Goal: Task Accomplishment & Management: Complete application form

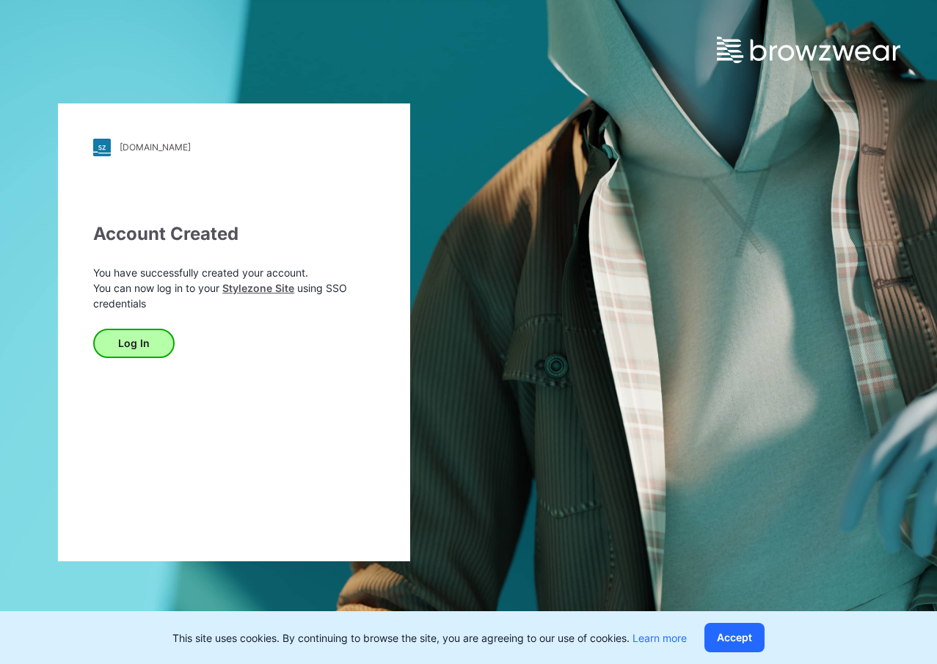
click at [135, 343] on button "Log In" at bounding box center [133, 343] width 81 height 29
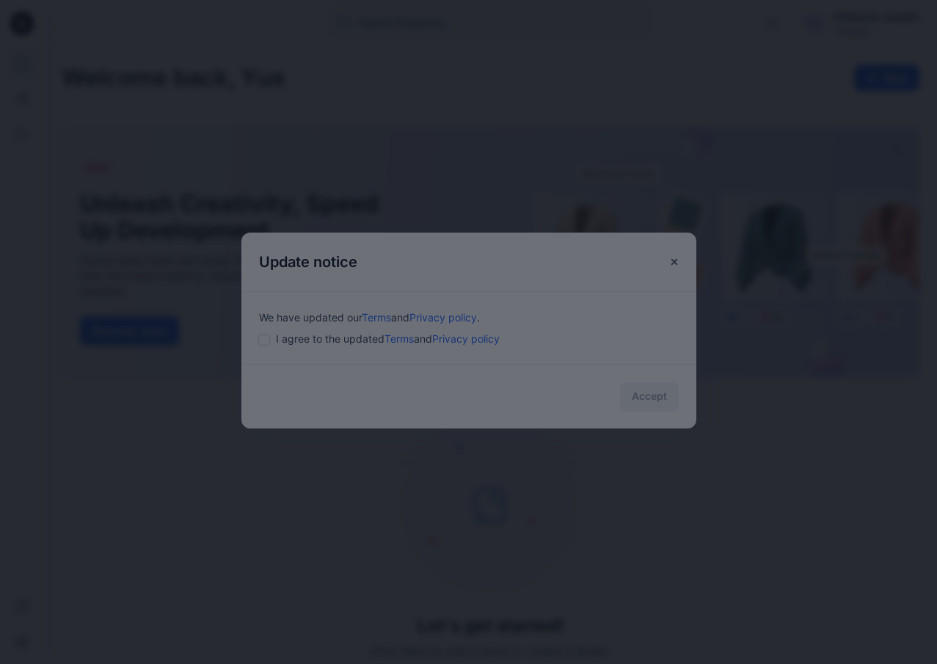
click at [268, 339] on div at bounding box center [468, 332] width 937 height 664
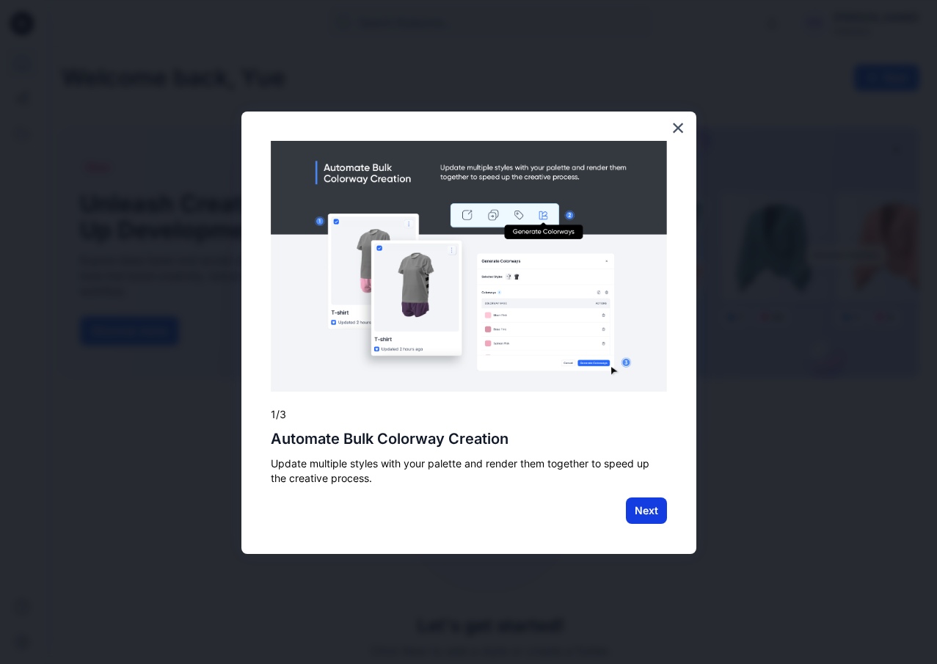
click at [652, 516] on button "Next" at bounding box center [646, 510] width 41 height 26
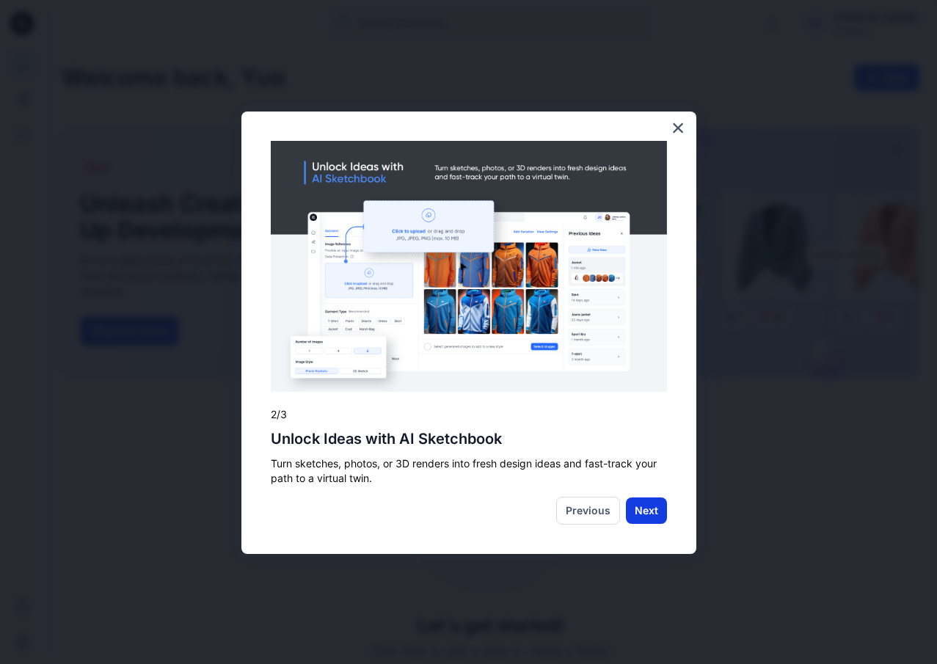
click at [642, 515] on button "Next" at bounding box center [646, 510] width 41 height 26
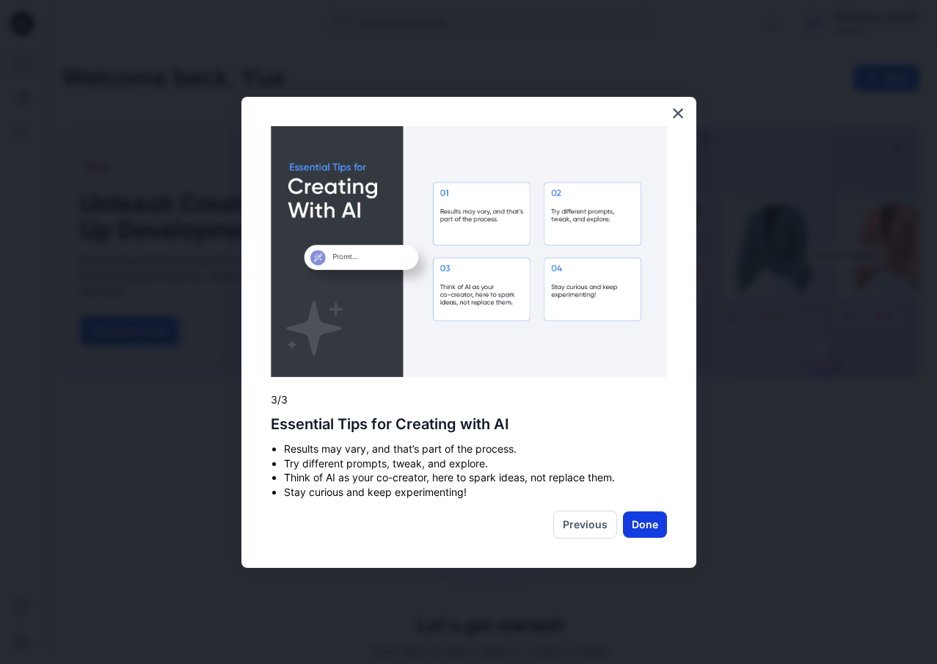
click at [662, 530] on button "Done" at bounding box center [645, 524] width 44 height 26
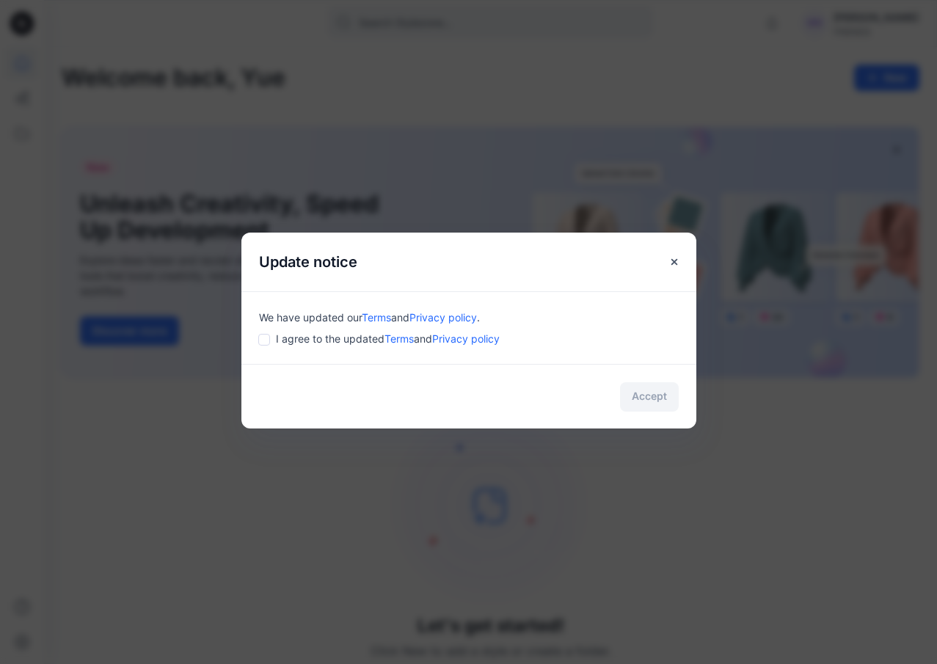
click at [264, 343] on input "checkbox" at bounding box center [264, 340] width 12 height 12
checkbox input "true"
click at [648, 403] on button "Accept" at bounding box center [649, 396] width 59 height 29
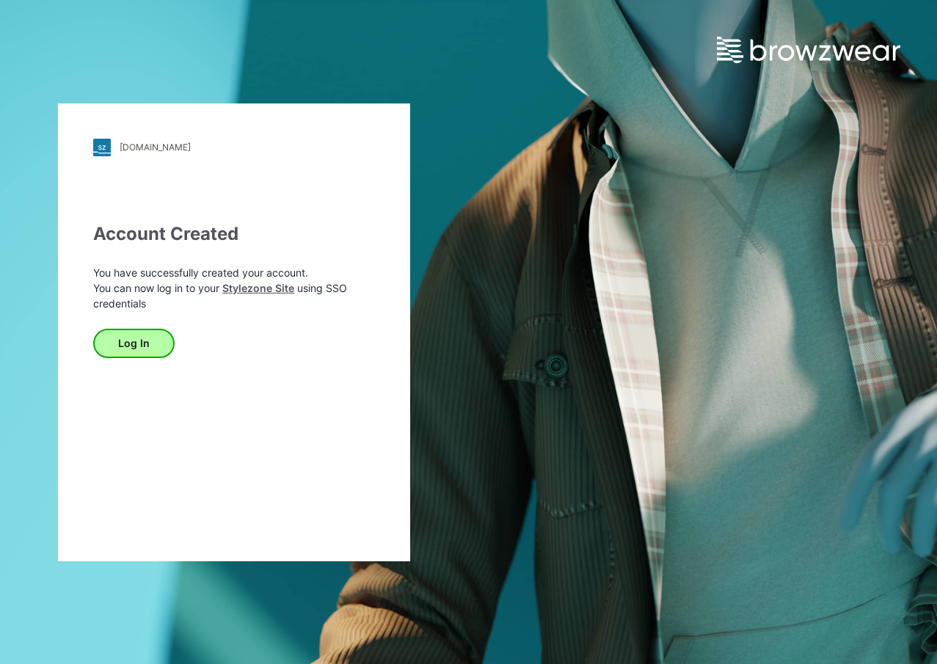
click at [142, 338] on button "Log In" at bounding box center [133, 343] width 81 height 29
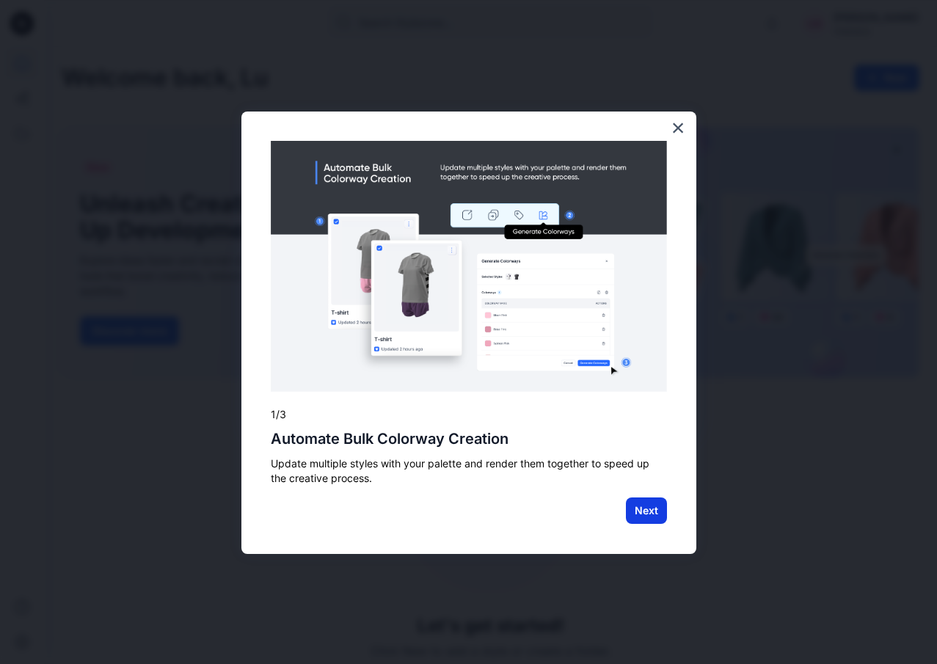
click at [653, 514] on button "Next" at bounding box center [646, 510] width 41 height 26
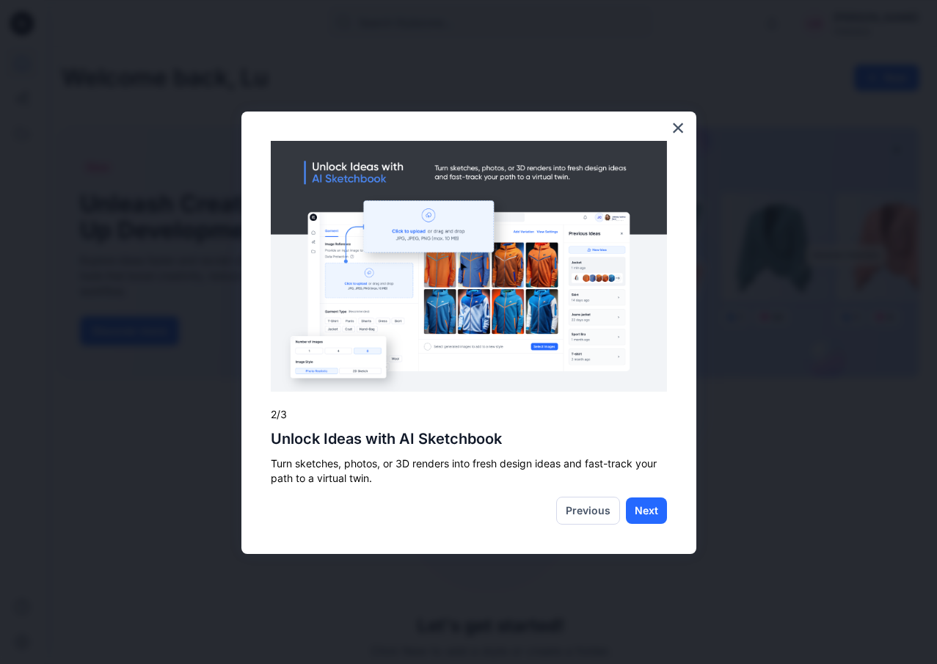
click at [653, 514] on button "Next" at bounding box center [646, 510] width 41 height 26
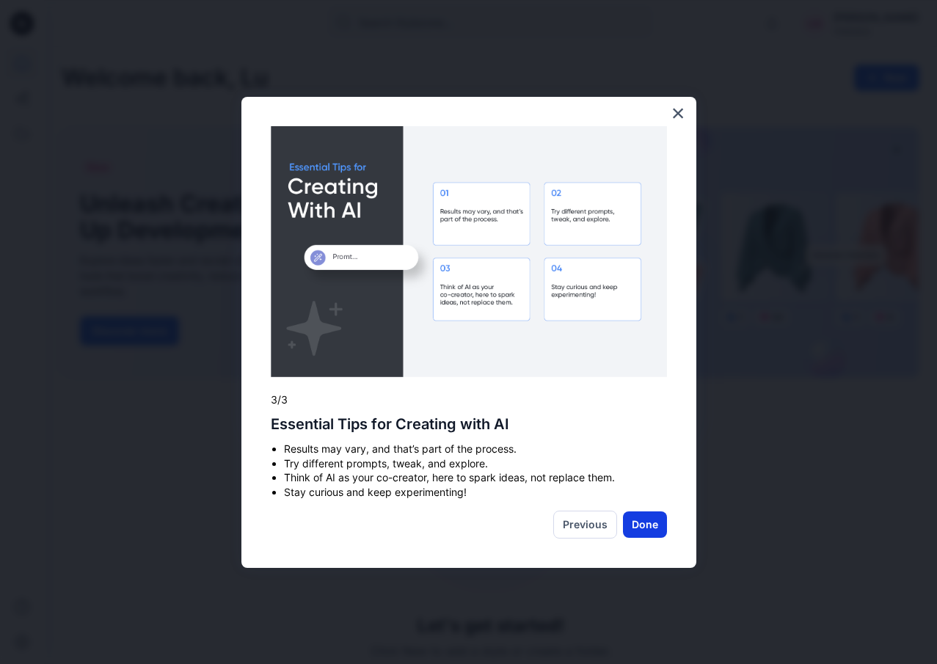
click at [645, 521] on button "Done" at bounding box center [645, 524] width 44 height 26
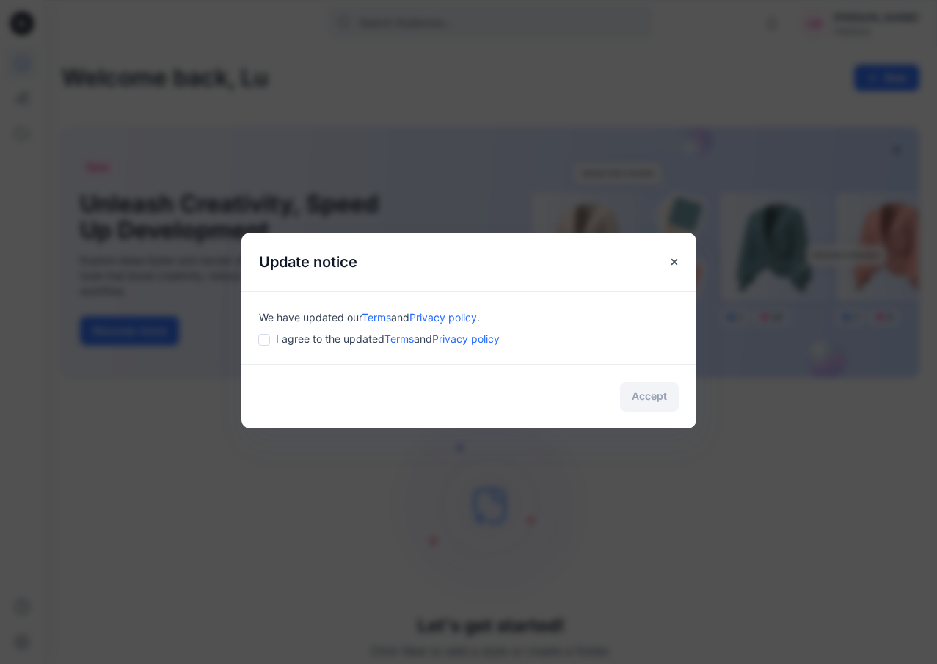
click at [268, 342] on input "checkbox" at bounding box center [264, 340] width 12 height 12
checkbox input "true"
click at [642, 395] on button "Accept" at bounding box center [649, 396] width 59 height 29
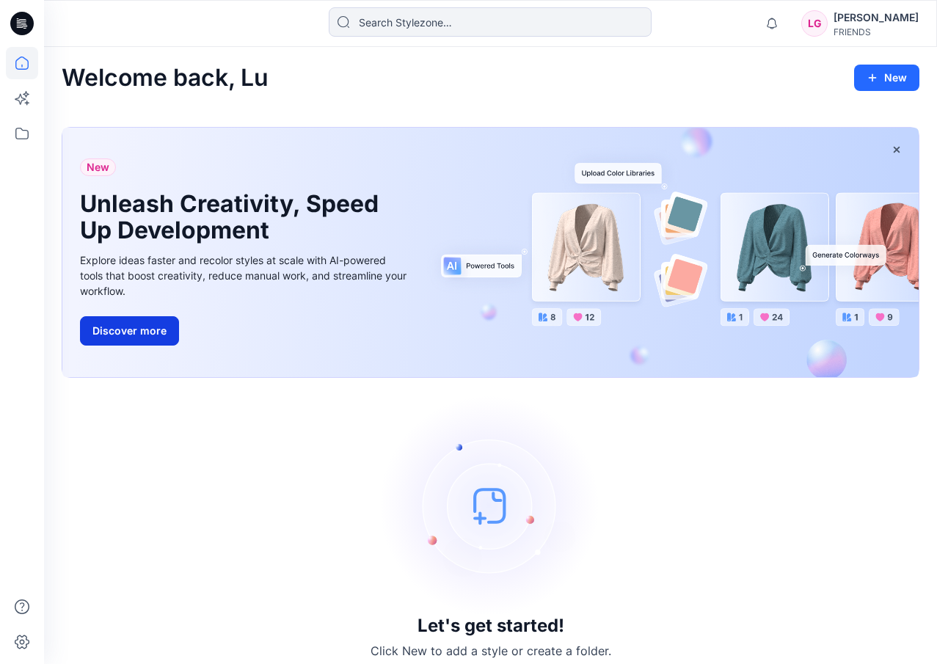
click at [125, 335] on button "Discover more" at bounding box center [129, 330] width 99 height 29
